Goal: Task Accomplishment & Management: Complete application form

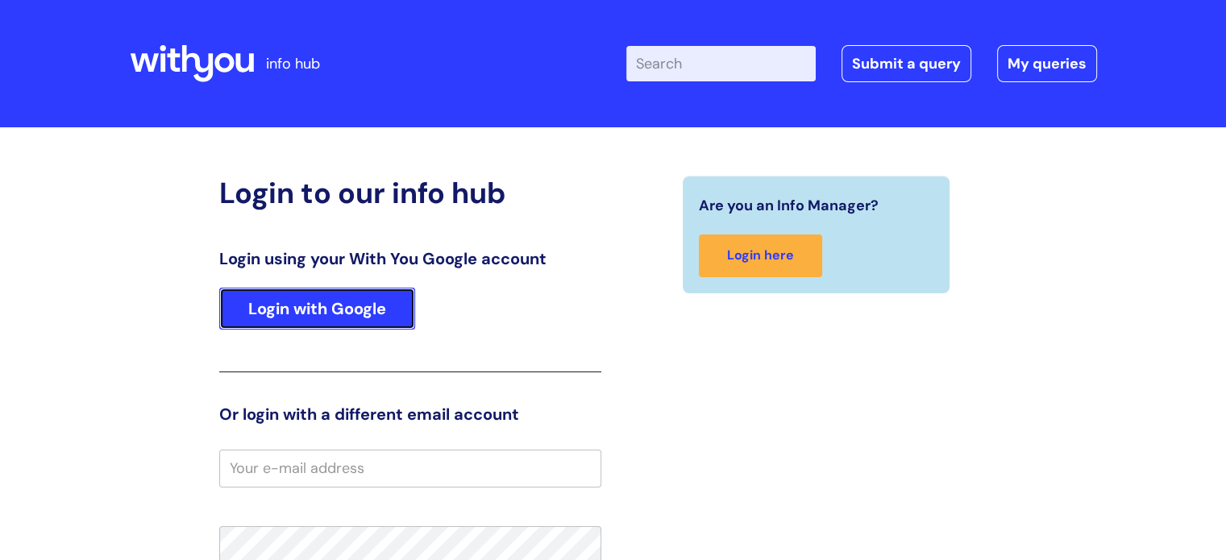
click at [306, 324] on link "Login with Google" at bounding box center [317, 309] width 196 height 42
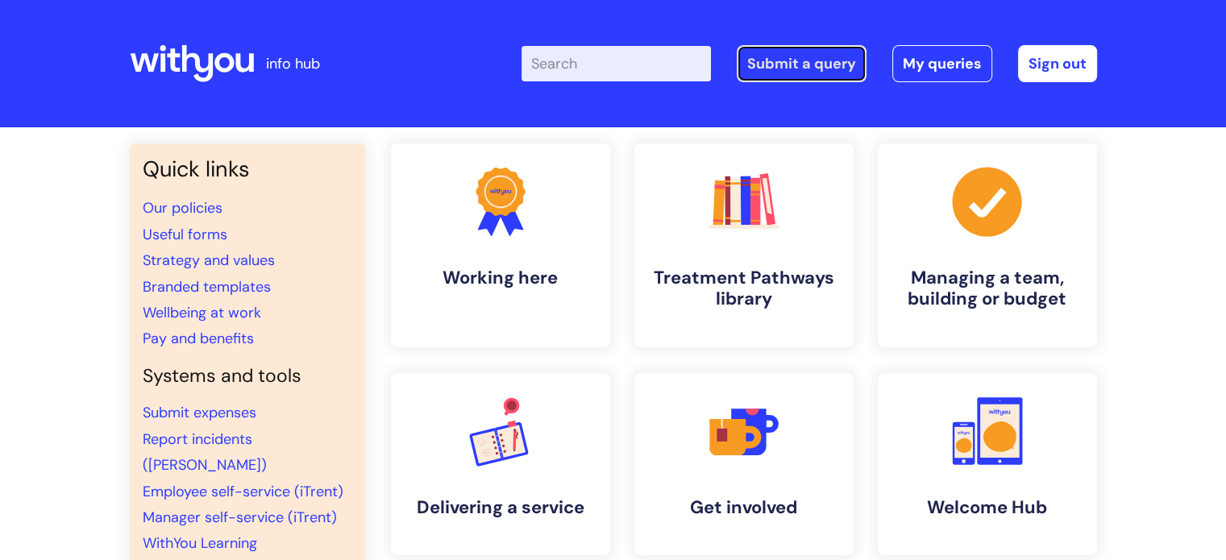
click at [822, 65] on link "Submit a query" at bounding box center [802, 63] width 130 height 37
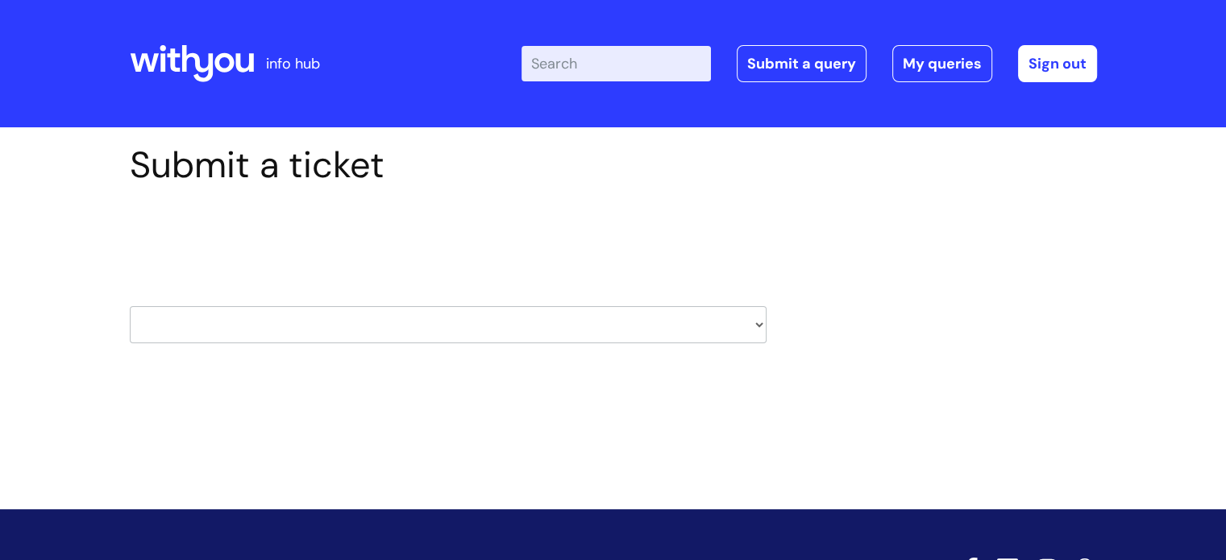
click at [380, 328] on select "HR / People IT and Support Clinical Drug Alerts Finance Accounts Data Support T…" at bounding box center [448, 324] width 637 height 37
select select "it_and_support"
click at [130, 306] on select "HR / People IT and Support Clinical Drug Alerts Finance Accounts Data Support T…" at bounding box center [448, 324] width 637 height 37
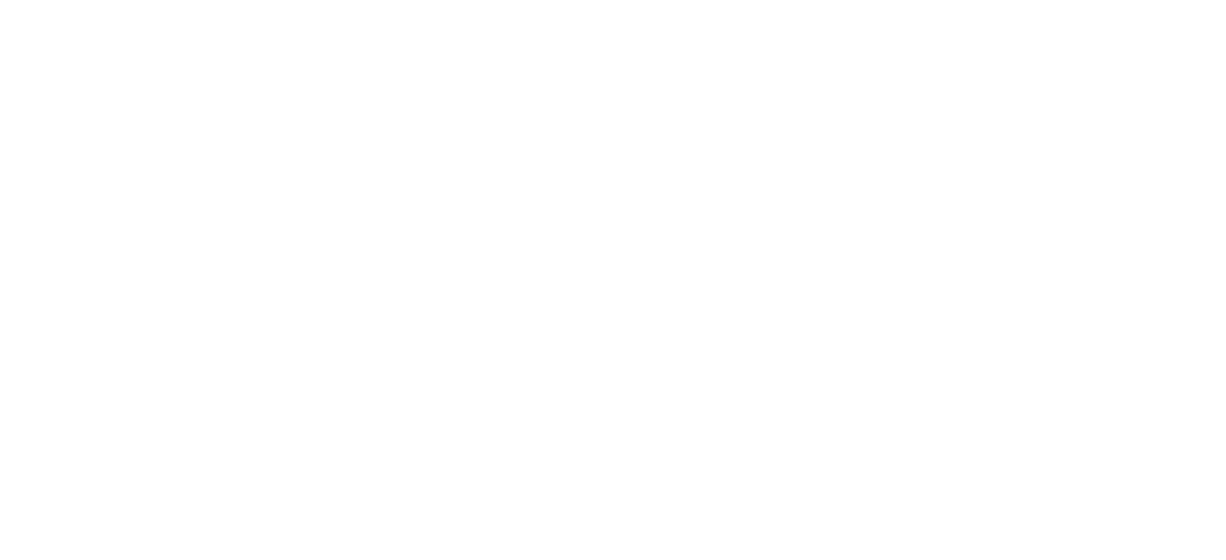
type input "[PERSON_NAME][EMAIL_ADDRESS][PERSON_NAME][DOMAIN_NAME]"
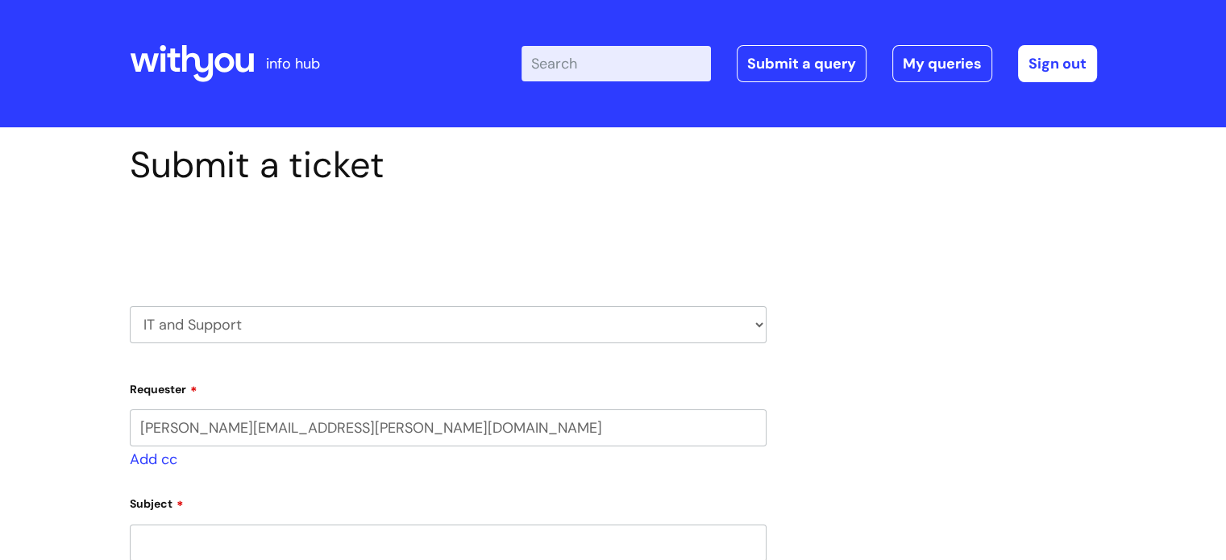
select select "80004157202"
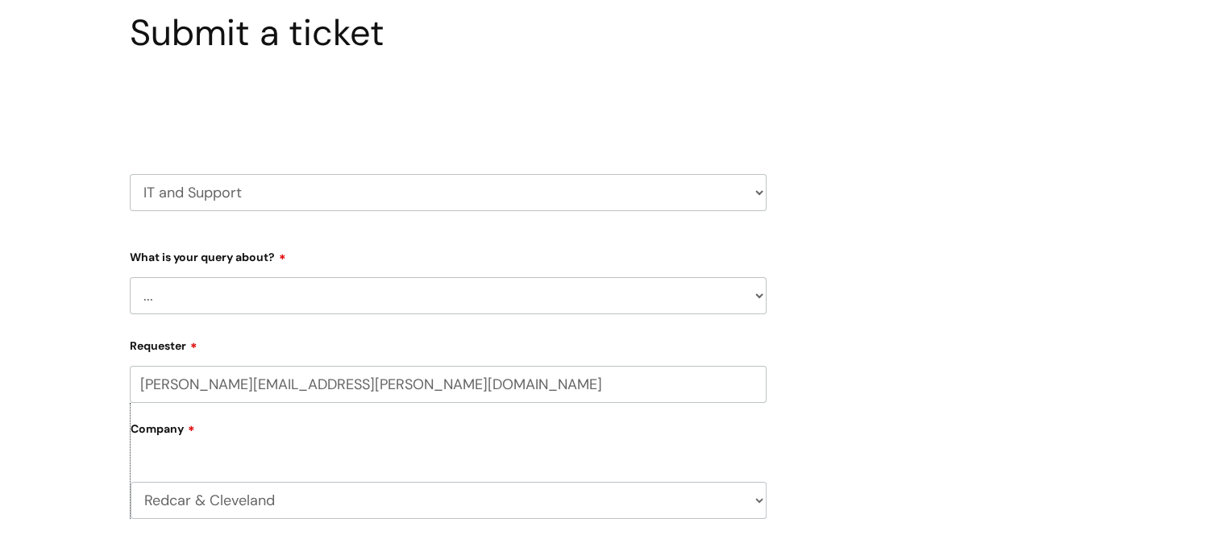
scroll to position [161, 0]
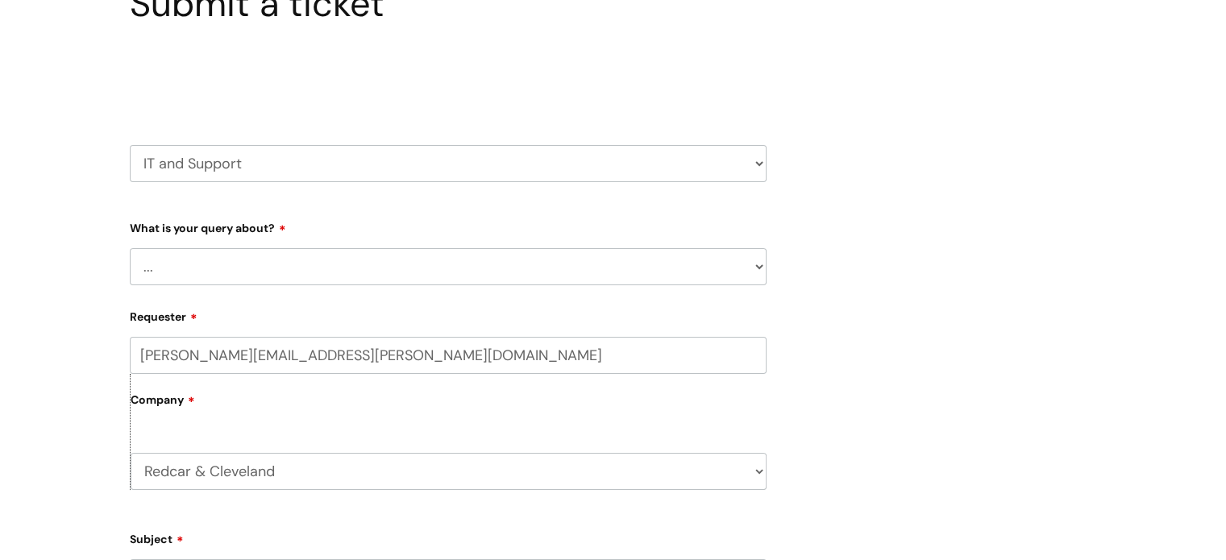
click at [277, 260] on select "... Mobile Phone Reset & MFA Accounts, Starters and Leavers IT Hardware issue I…" at bounding box center [448, 266] width 637 height 37
click at [130, 248] on select "... Mobile Phone Reset & MFA Accounts, Starters and Leavers IT Hardware issue I…" at bounding box center [448, 266] width 637 height 37
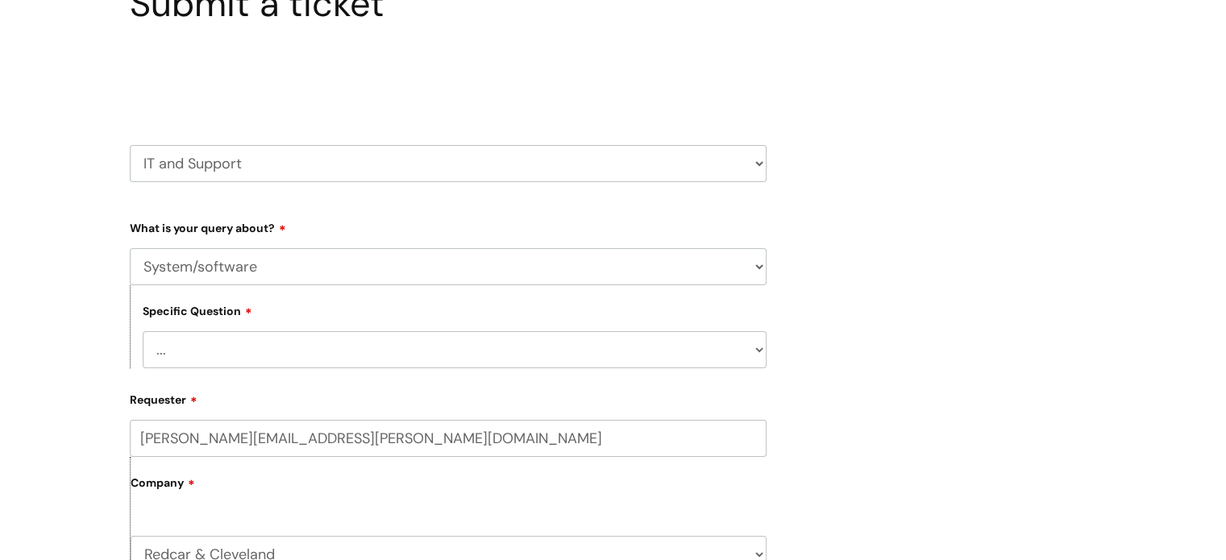
click at [258, 355] on select "... Halo PCMIS Iaptus NHS Email CJSM Email Mitel Another System Google (Workspa…" at bounding box center [455, 349] width 624 height 37
click at [239, 168] on select "HR / People IT and Support Clinical Drug Alerts Finance Accounts Data Support T…" at bounding box center [448, 163] width 637 height 37
click at [241, 267] on select "... Mobile Phone Reset & MFA Accounts, Starters and Leavers IT Hardware issue I…" at bounding box center [448, 266] width 637 height 37
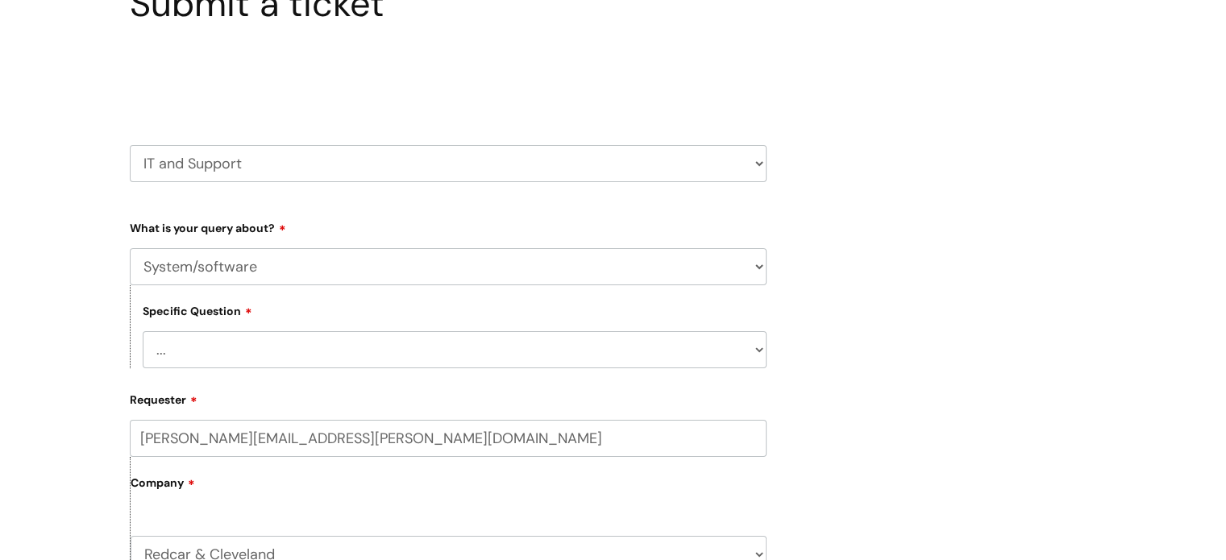
select select "IT Hardware issue"
click at [130, 248] on select "... Mobile Phone Reset & MFA Accounts, Starters and Leavers IT Hardware issue I…" at bounding box center [448, 266] width 637 height 37
click at [243, 351] on select "... I need a new or replacement ... I’m waiting for new or replacement hardware…" at bounding box center [455, 349] width 624 height 37
select select "Problem with Laptop or Chromebook"
click at [143, 331] on select "... I need a new or replacement ... I’m waiting for new or replacement hardware…" at bounding box center [455, 349] width 624 height 37
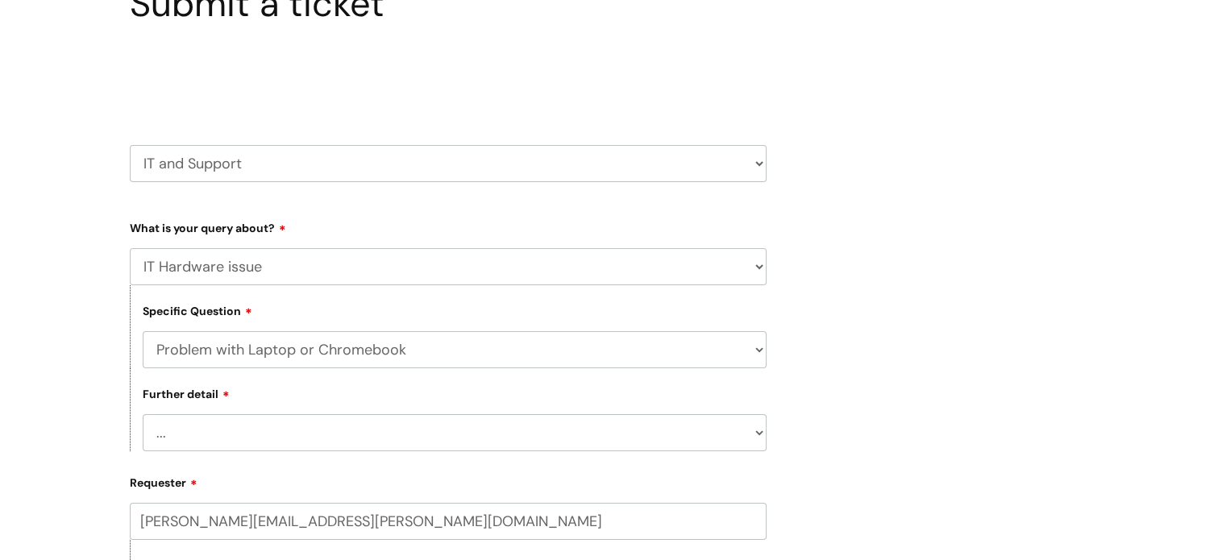
click at [272, 432] on select "... I’ve no sound / microphone I’ve got no internet or wifi I’ve got no camera …" at bounding box center [455, 432] width 624 height 37
select select "I’ve got no internet or wifi"
click at [143, 415] on select "... I’ve no sound / microphone I’ve got no internet or wifi I’ve got no camera …" at bounding box center [455, 432] width 624 height 37
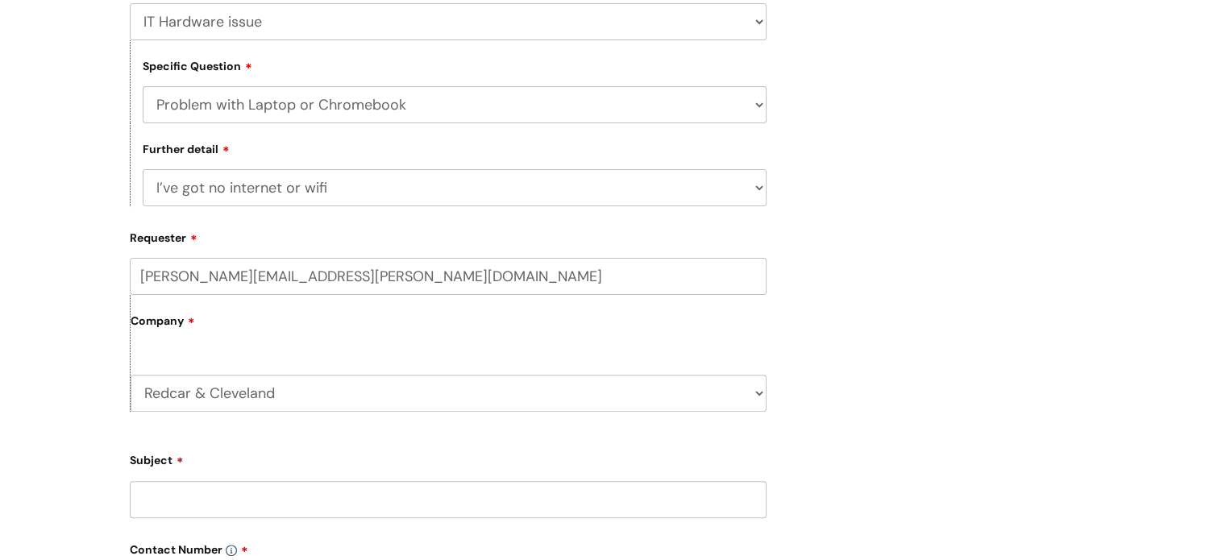
scroll to position [484, 0]
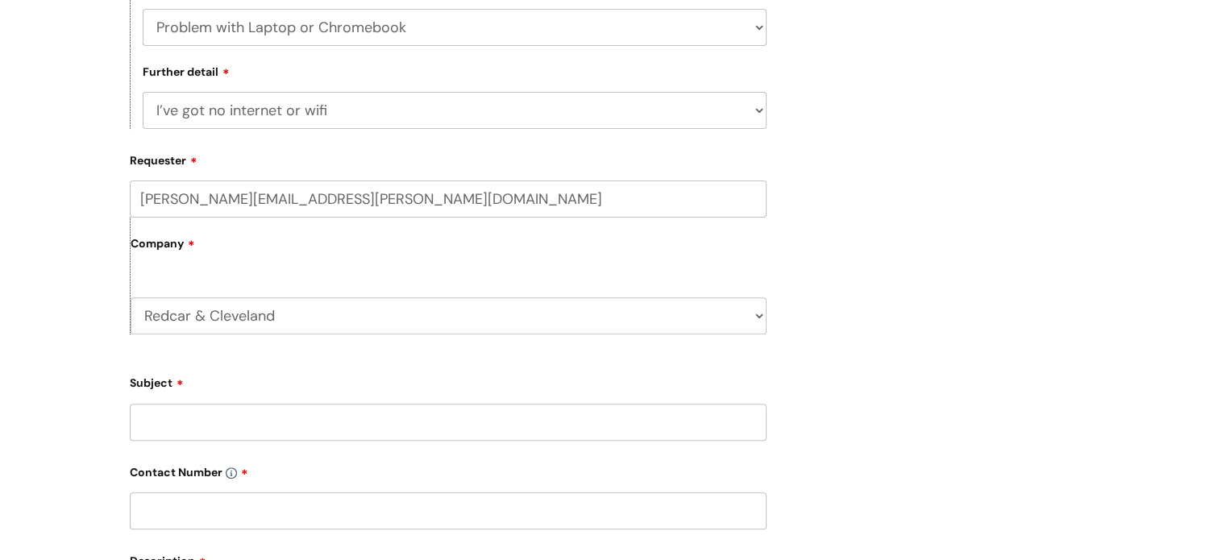
click at [274, 256] on label "Company" at bounding box center [449, 249] width 636 height 36
click at [251, 419] on input "Subject" at bounding box center [448, 422] width 637 height 37
type input "S"
type input "I"
type input "Connection issues"
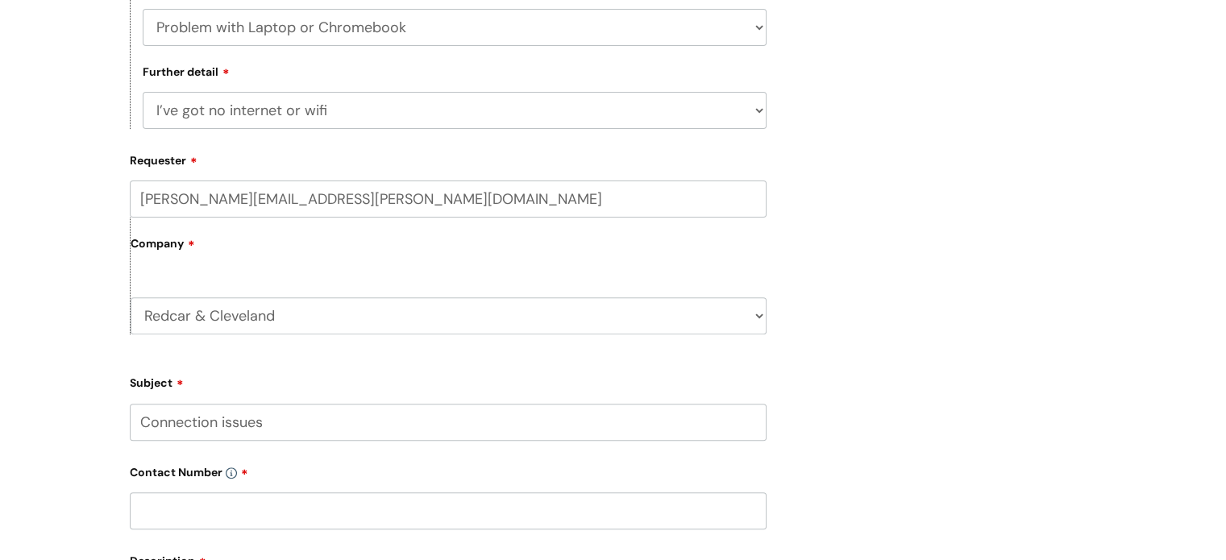
click at [217, 502] on input "text" at bounding box center [448, 510] width 637 height 37
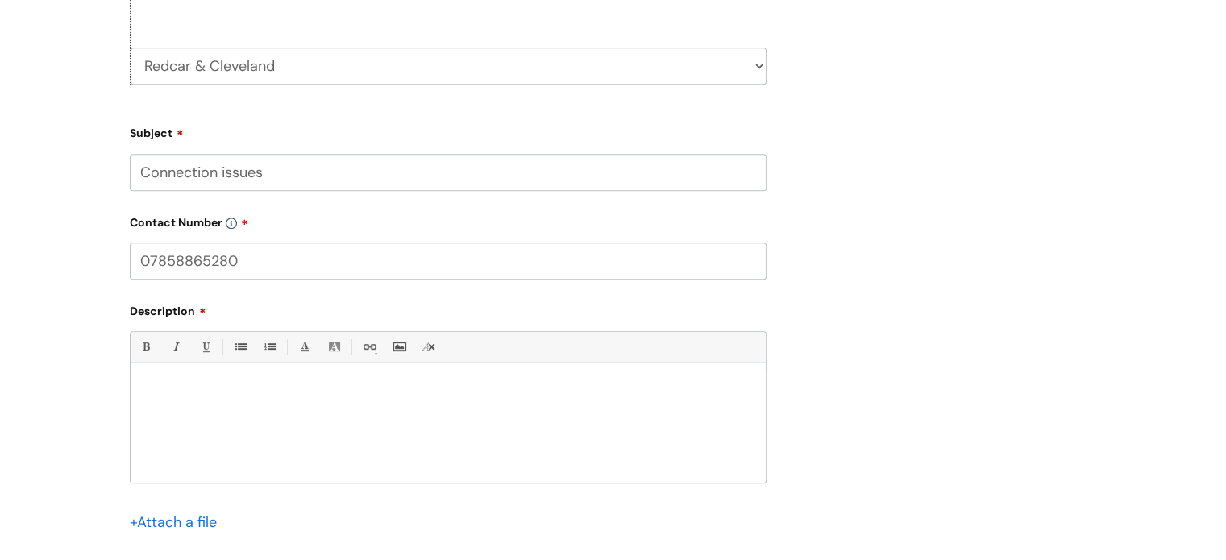
scroll to position [887, 0]
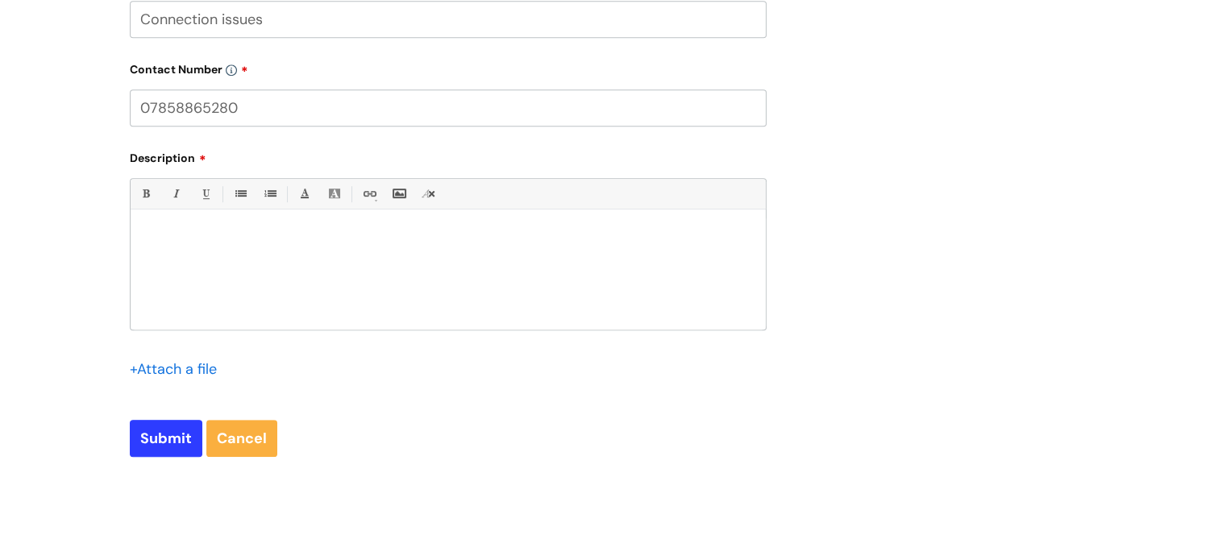
type input "07858865280"
click at [251, 244] on p at bounding box center [448, 238] width 611 height 15
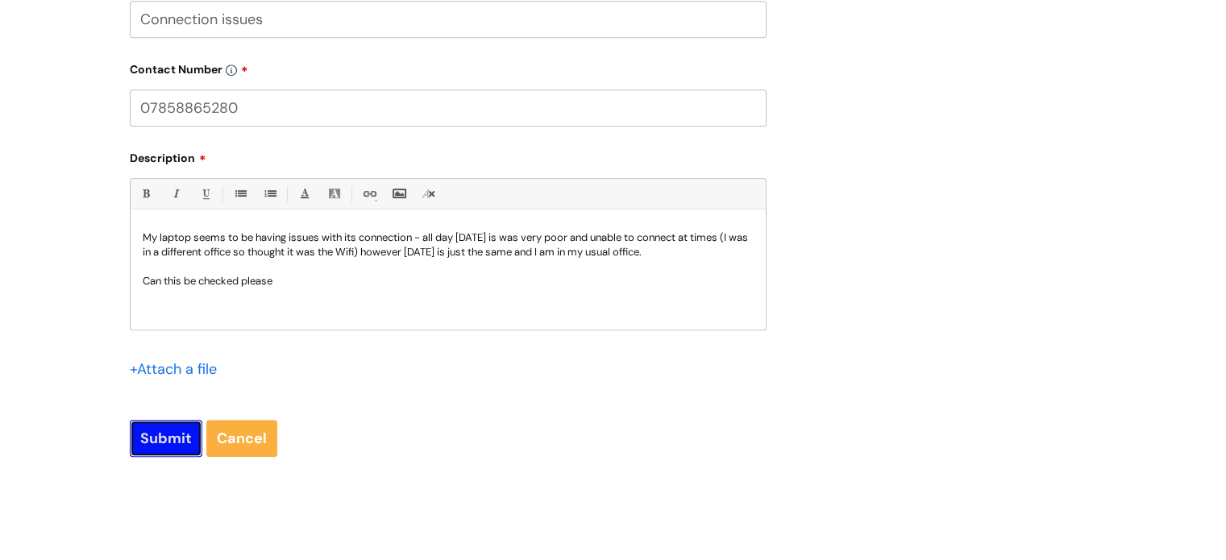
click at [162, 438] on input "Submit" at bounding box center [166, 438] width 73 height 37
type input "Please Wait..."
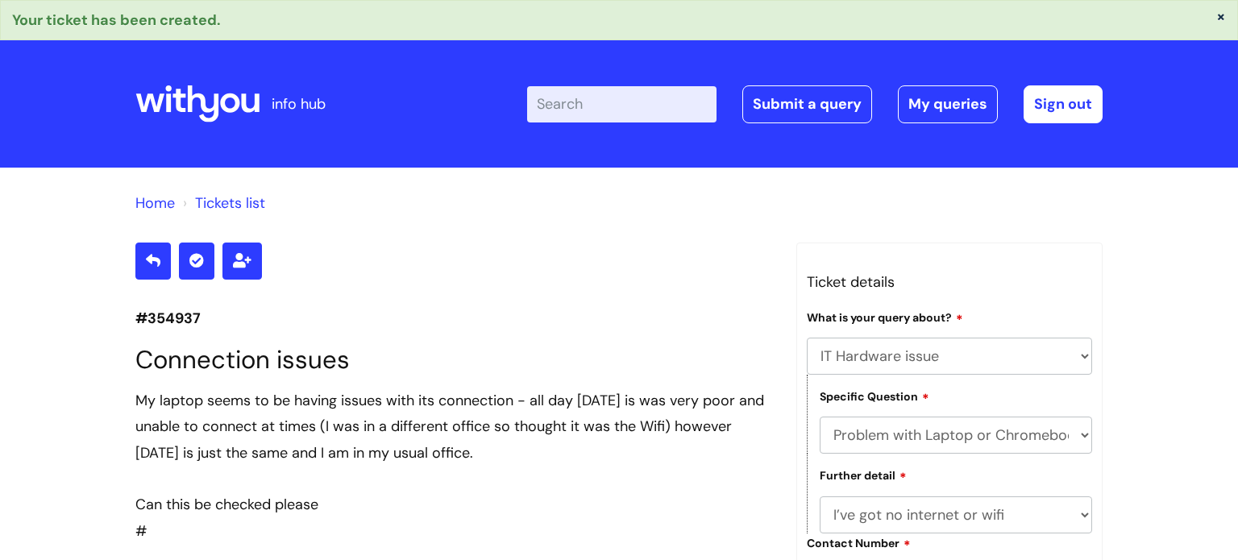
select select "IT Hardware issue"
select select "Problem with Laptop or Chromebook"
select select "I’ve got no internet or wifi"
